Goal: Task Accomplishment & Management: Manage account settings

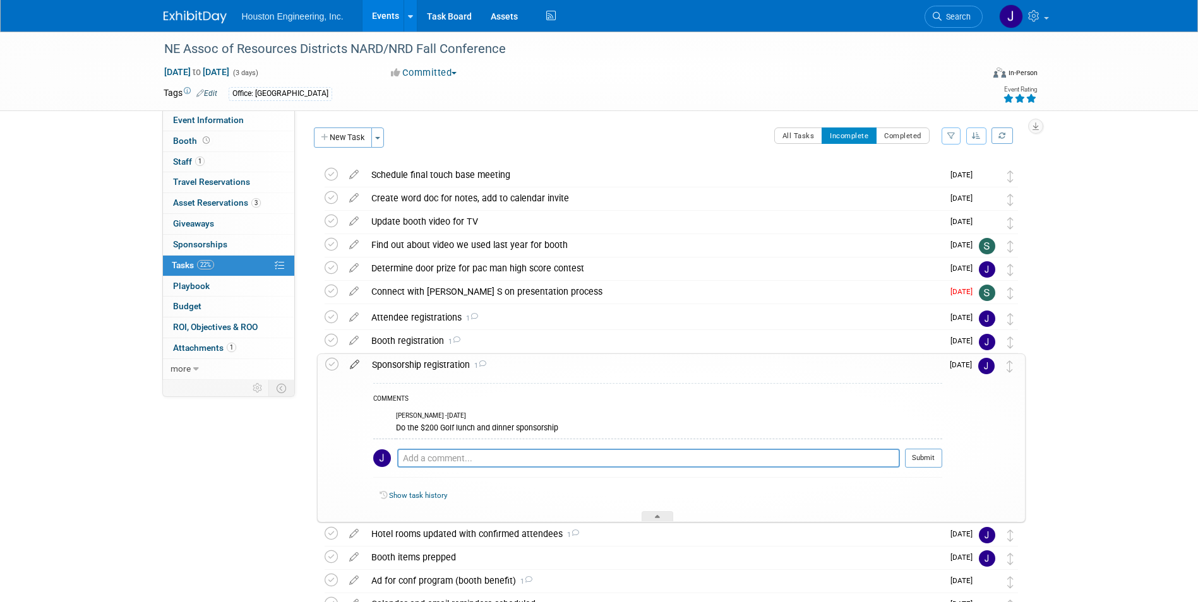
click at [355, 364] on icon at bounding box center [354, 362] width 22 height 16
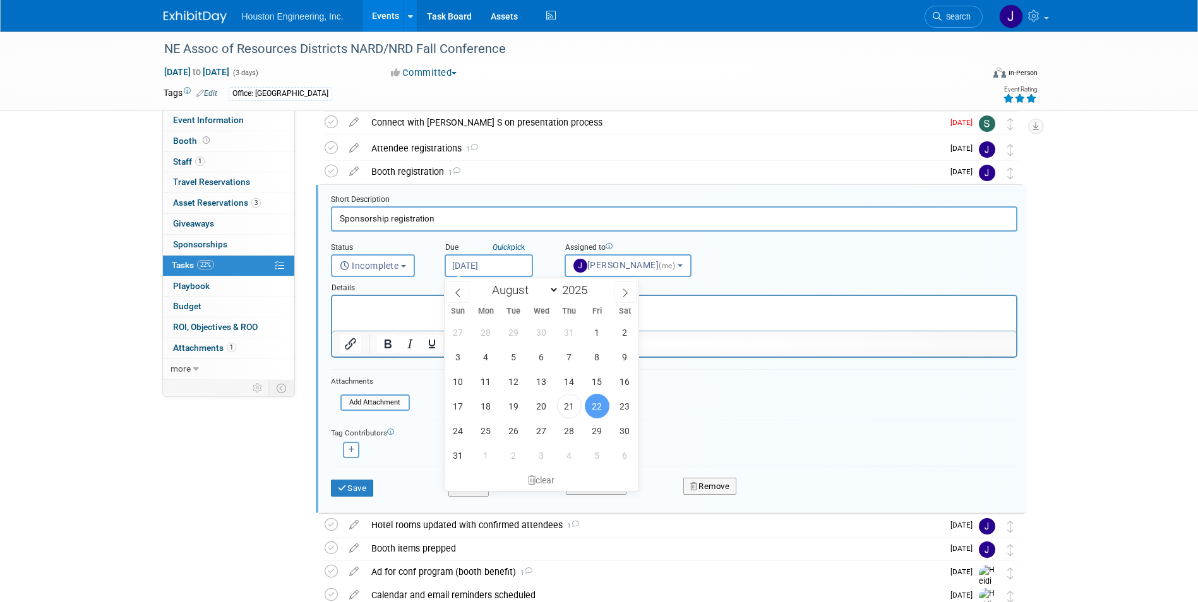
click at [509, 263] on input "[DATE]" at bounding box center [488, 265] width 88 height 23
click at [520, 428] on span "26" at bounding box center [513, 431] width 25 height 25
type input "[DATE]"
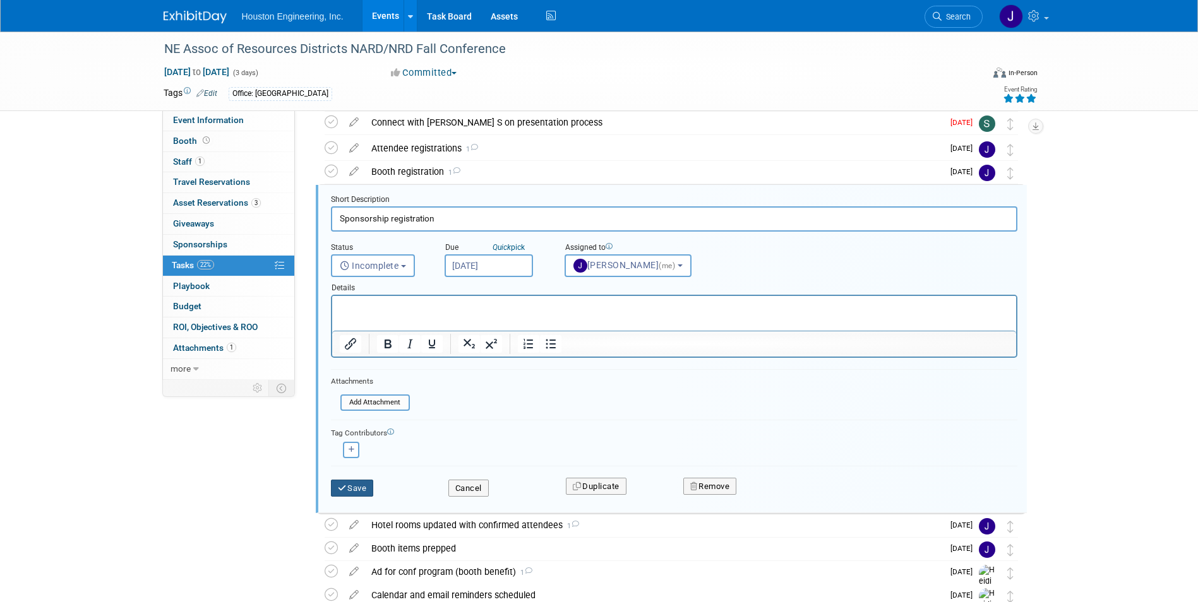
click at [366, 491] on button "Save" at bounding box center [352, 489] width 43 height 18
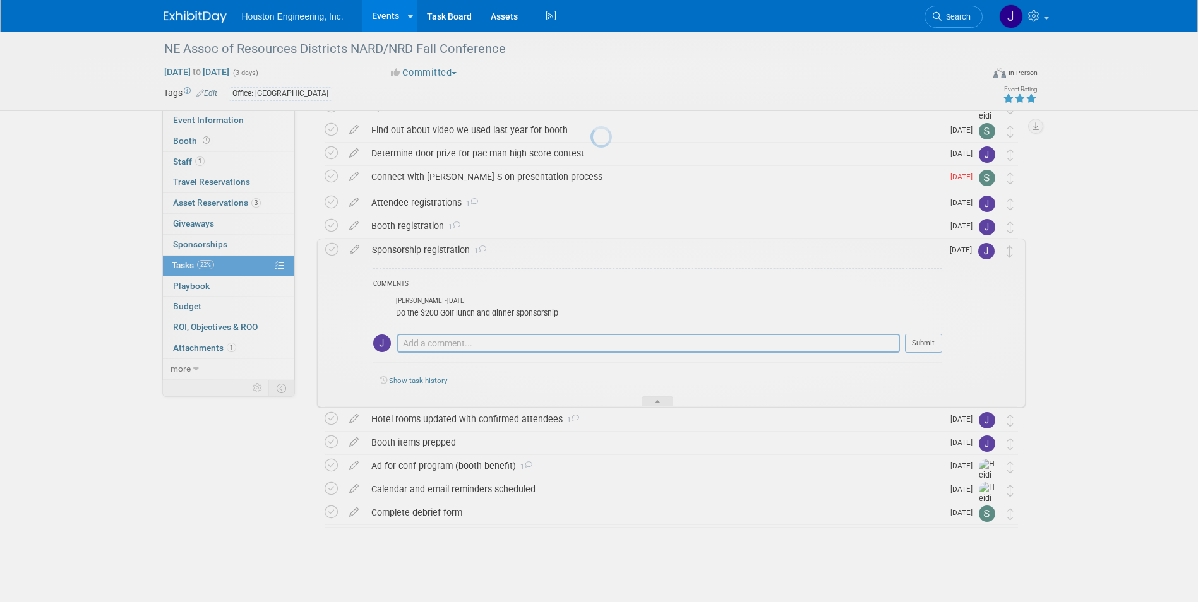
scroll to position [115, 0]
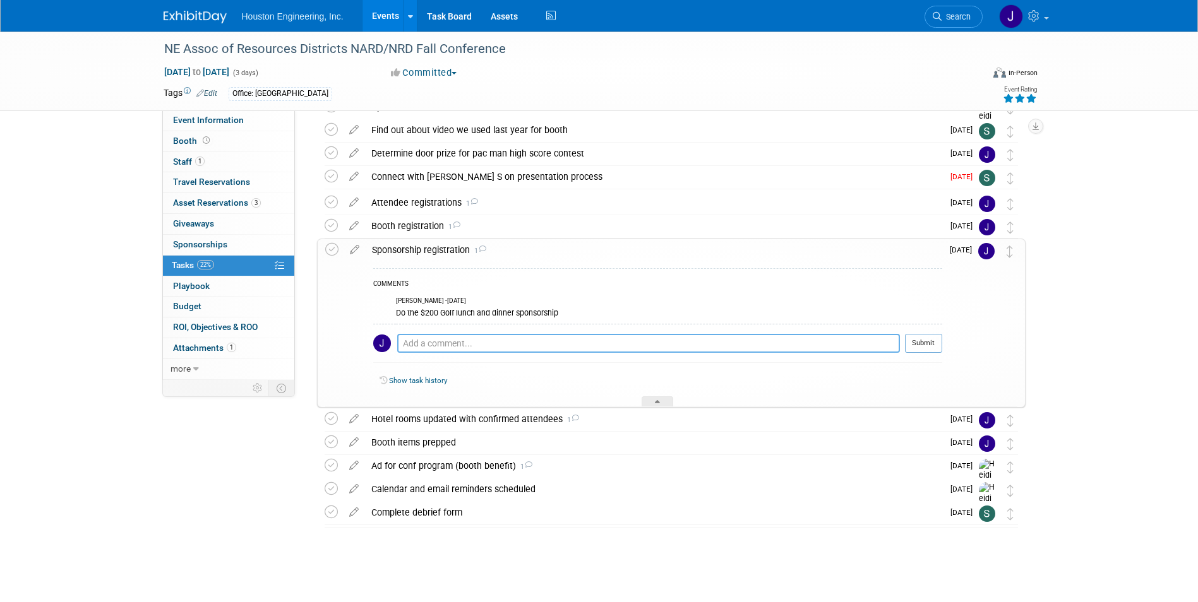
click at [484, 344] on textarea at bounding box center [648, 343] width 503 height 19
click at [1083, 292] on div "NE Assoc of Resources Districts NARD/NRD Fall Conference [DATE] to [DATE] (3 da…" at bounding box center [599, 260] width 1198 height 686
drag, startPoint x: 1090, startPoint y: 366, endPoint x: 987, endPoint y: 343, distance: 104.9
click at [1090, 364] on div "NE Assoc of Resources Districts NARD/NRD Fall Conference [DATE] to [DATE] (3 da…" at bounding box center [599, 260] width 1198 height 686
click at [134, 501] on div "NE Assoc of Resources Districts NARD/NRD Fall Conference [DATE] to [DATE] (3 da…" at bounding box center [599, 260] width 1198 height 686
